Goal: Transaction & Acquisition: Book appointment/travel/reservation

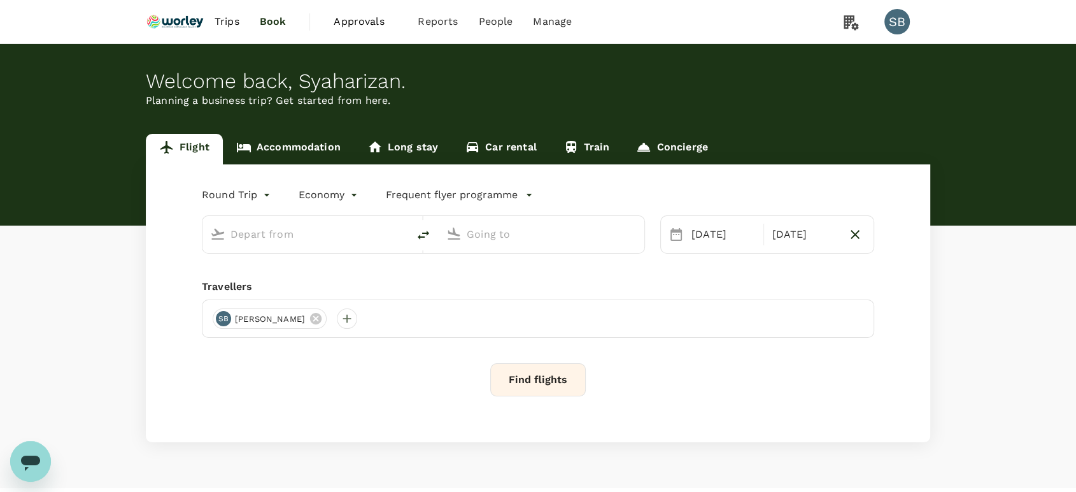
type input "business"
type input "Singapore Changi (SIN)"
type input "Kuala Lumpur Intl ([GEOGRAPHIC_DATA])"
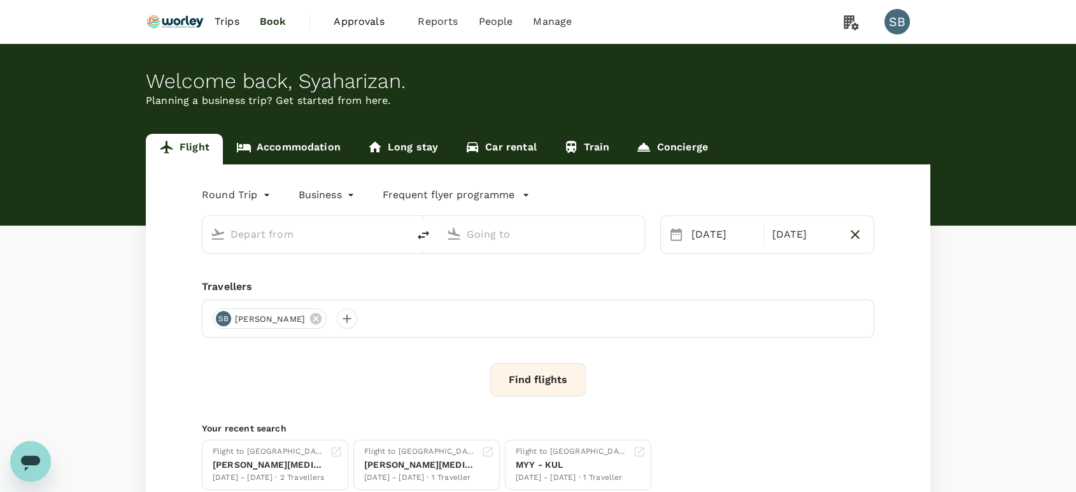
type input "Singapore Changi (SIN)"
type input "Kuala Lumpur Intl ([GEOGRAPHIC_DATA])"
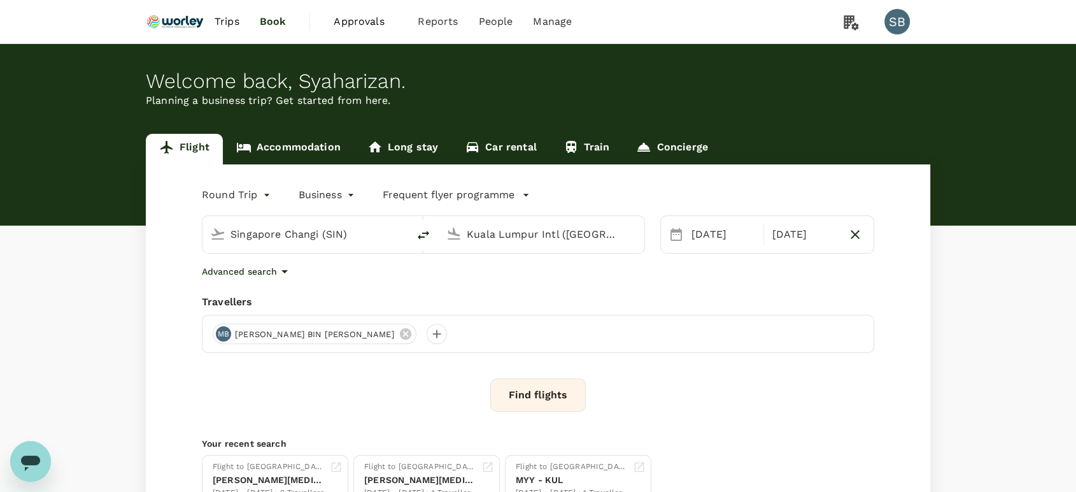
click at [274, 145] on link "Accommodation" at bounding box center [288, 149] width 131 height 31
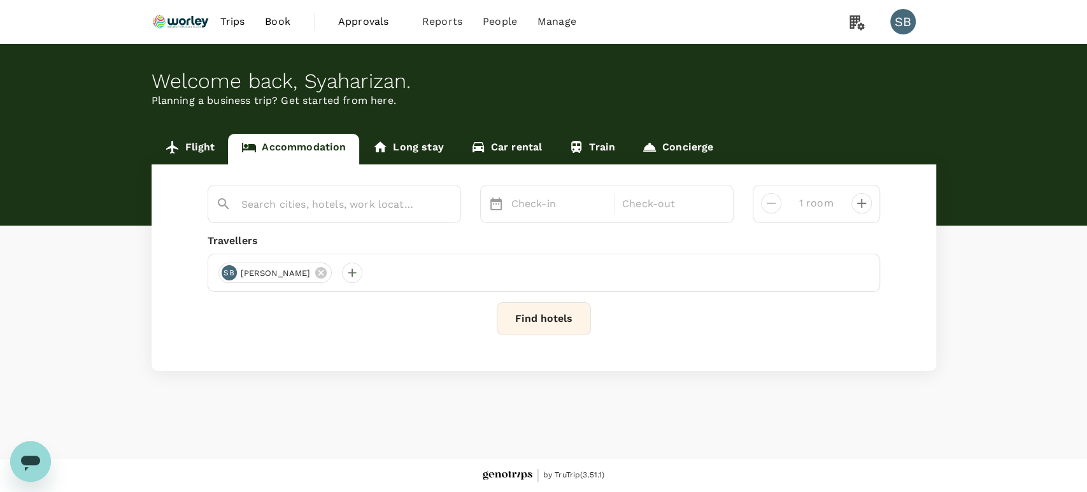
type input "2 rooms"
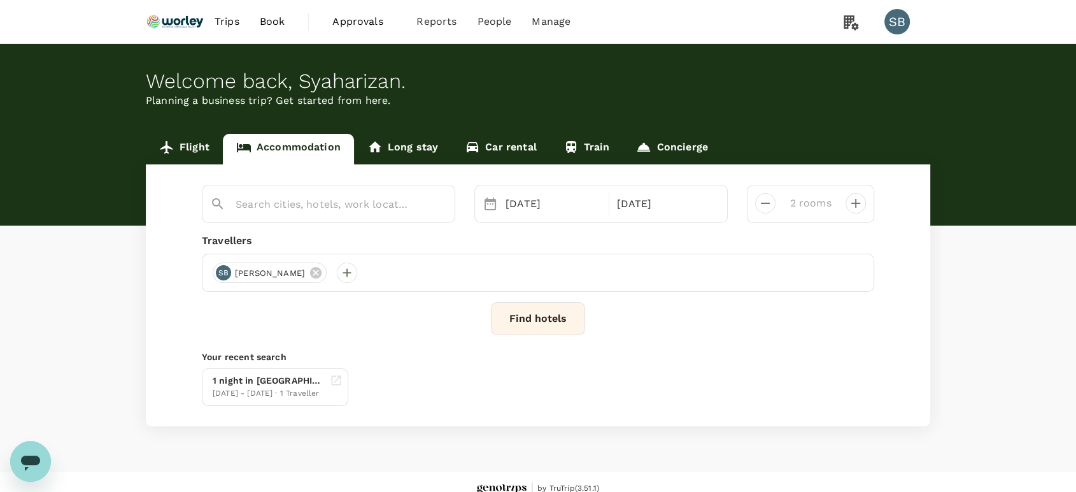
type input "[GEOGRAPHIC_DATA]"
drag, startPoint x: 438, startPoint y: 206, endPoint x: 430, endPoint y: 207, distance: 7.7
click at [438, 206] on icon "Clear" at bounding box center [438, 204] width 13 height 13
click at [350, 204] on input "text" at bounding box center [324, 204] width 176 height 20
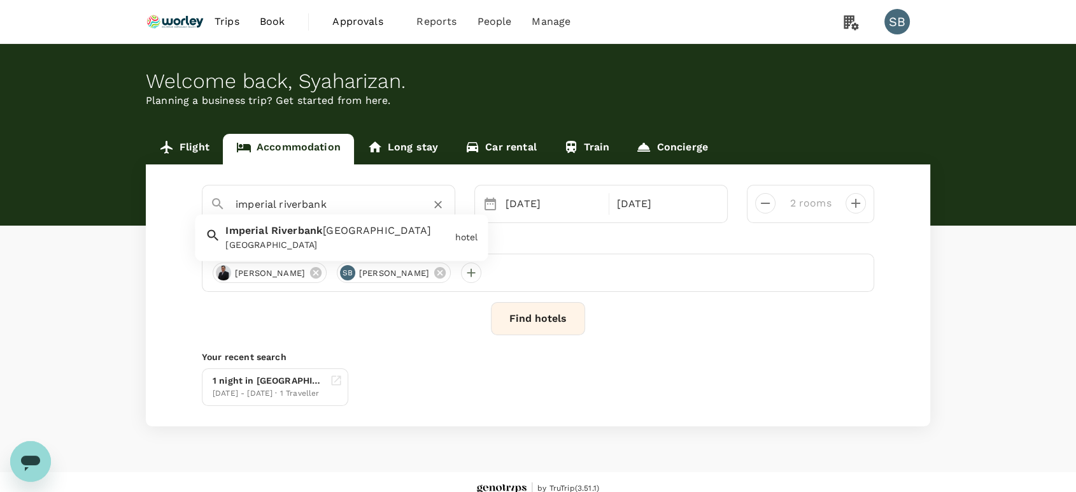
click at [360, 233] on span "[GEOGRAPHIC_DATA]" at bounding box center [377, 231] width 108 height 12
type input "[GEOGRAPHIC_DATA]"
click at [447, 271] on icon at bounding box center [440, 272] width 14 height 14
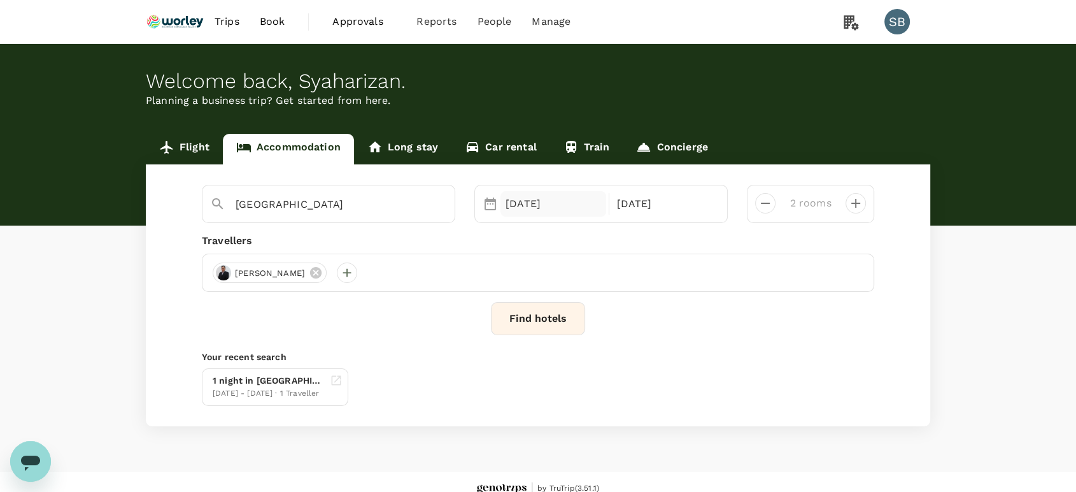
click at [541, 205] on div "[DATE]" at bounding box center [553, 203] width 106 height 25
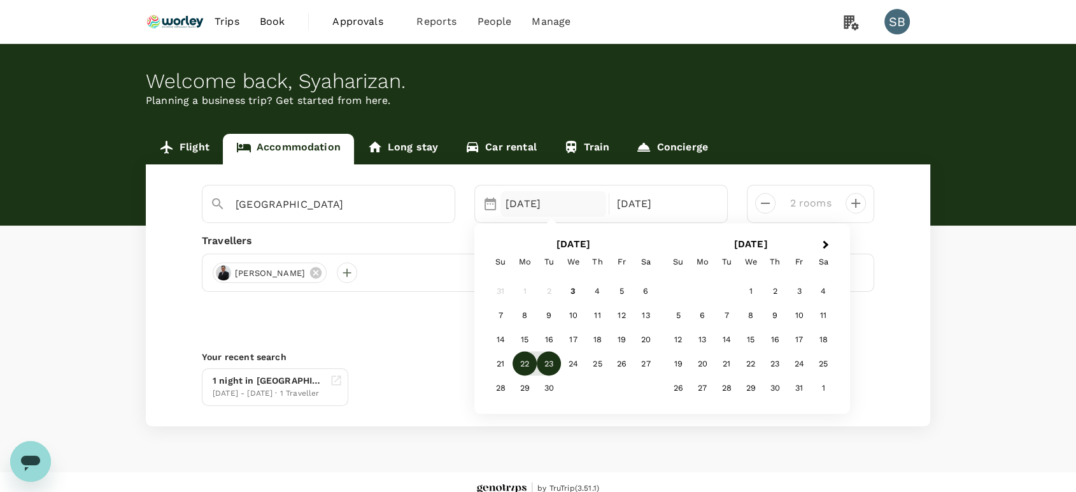
click at [764, 209] on icon "decrease" at bounding box center [765, 202] width 15 height 15
type input "1 room"
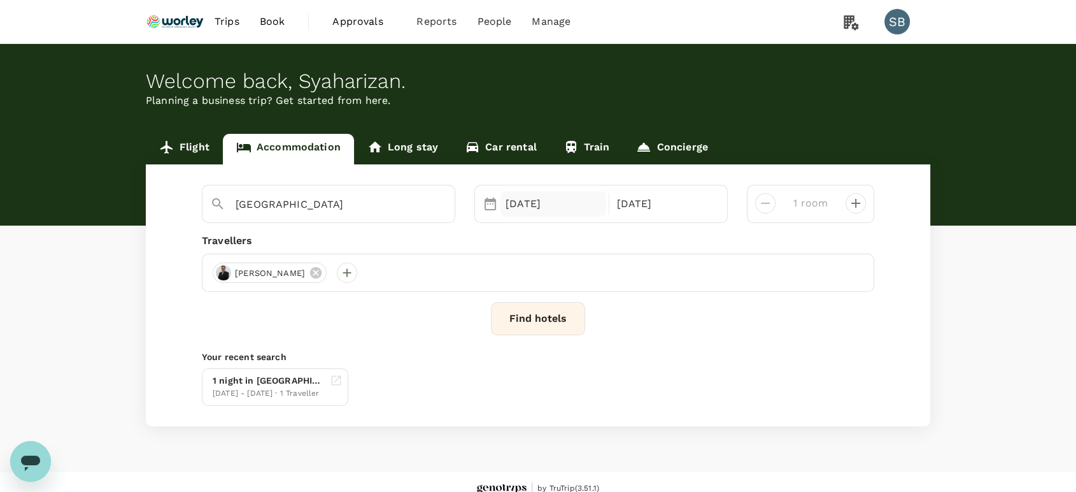
click at [555, 198] on div "[DATE]" at bounding box center [553, 203] width 106 height 25
drag, startPoint x: 948, startPoint y: 285, endPoint x: 944, endPoint y: 255, distance: 29.5
click at [951, 287] on div "Flight Accommodation Long stay Car rental Train Concierge [GEOGRAPHIC_DATA] [DA…" at bounding box center [538, 280] width 1076 height 292
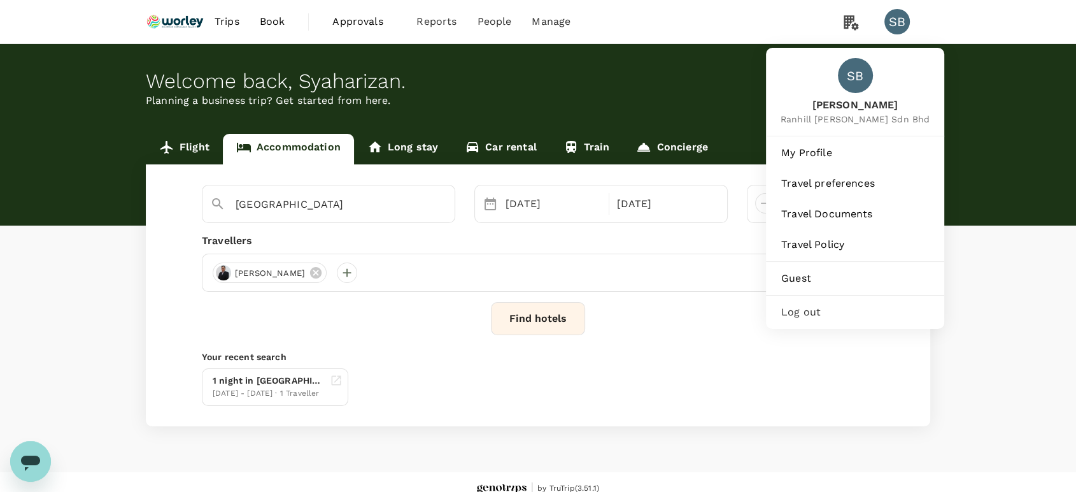
click at [906, 27] on div "SB" at bounding box center [896, 21] width 25 height 25
click at [825, 314] on span "Log out" at bounding box center [855, 311] width 148 height 15
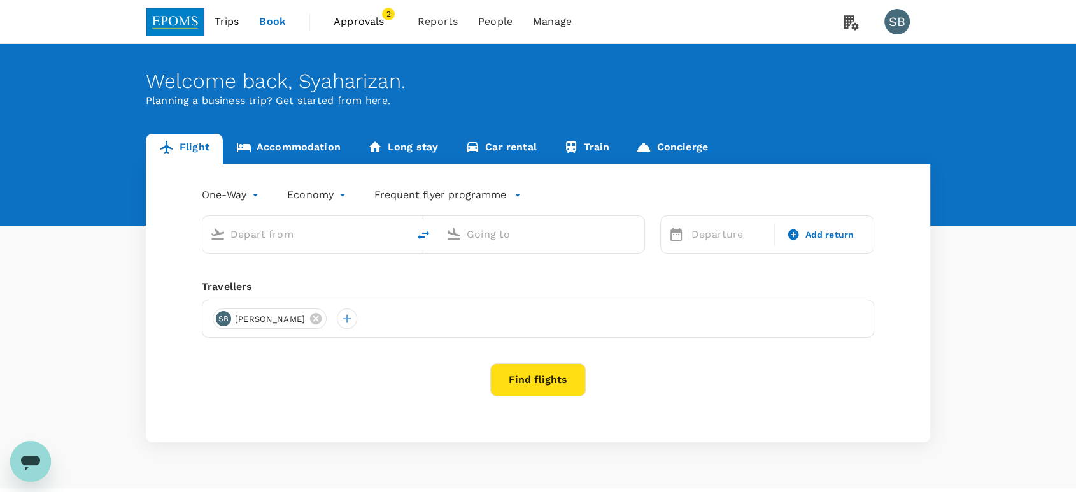
type input "Sultan Ismail Intl (JHB)"
type input "Miri Intl (MYY)"
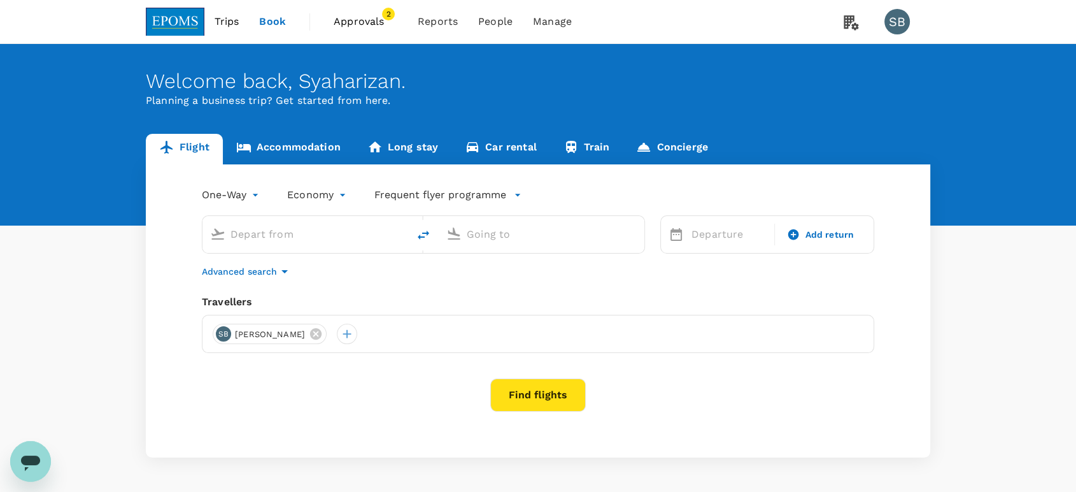
type input "Sultan Ismail Intl (JHB)"
type input "Miri Intl (MYY)"
